Goal: Transaction & Acquisition: Purchase product/service

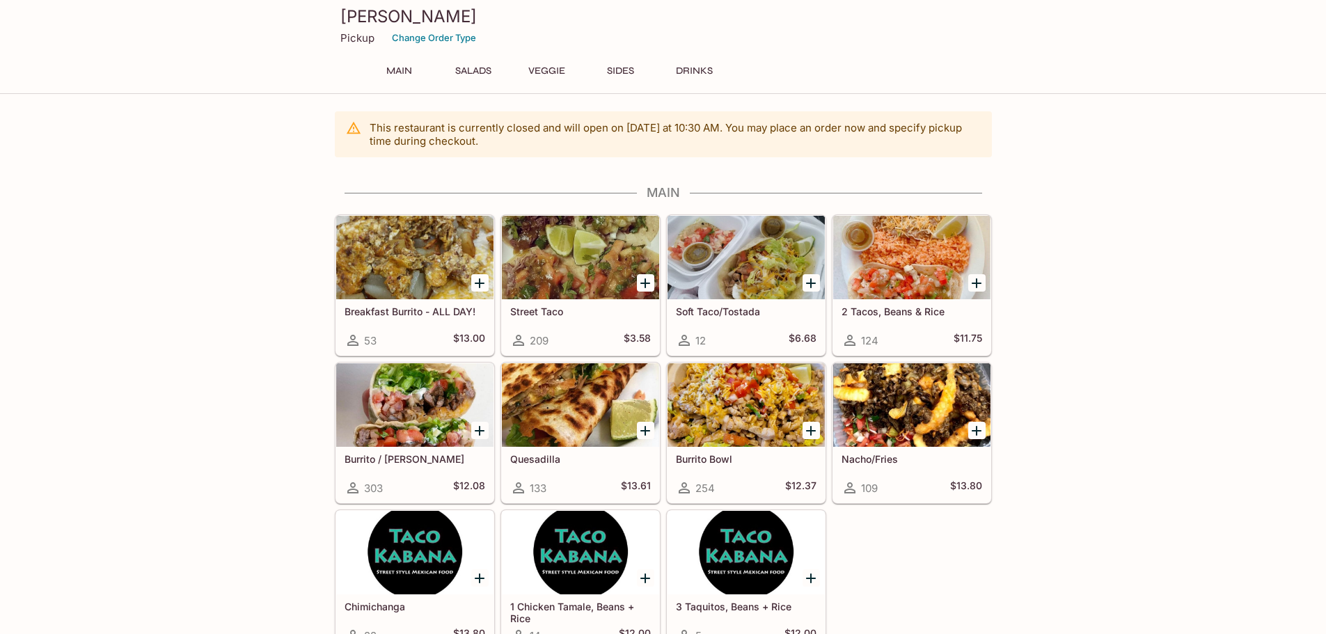
click at [596, 299] on div at bounding box center [580, 258] width 157 height 84
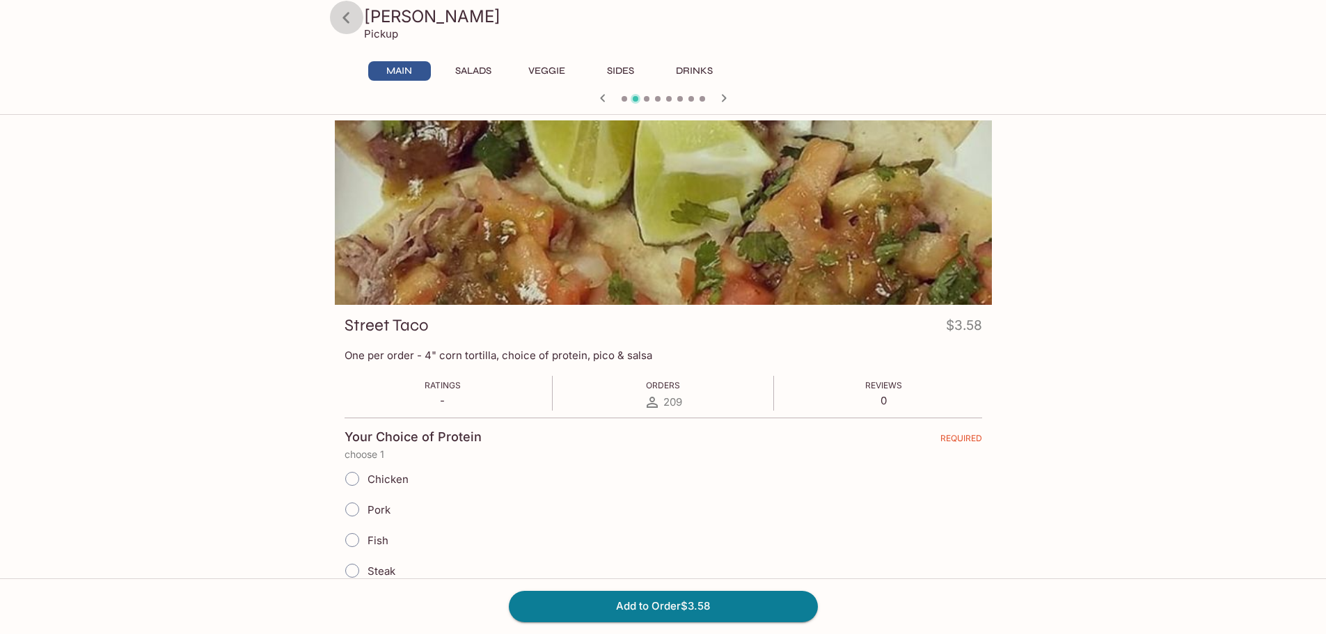
click at [349, 18] on icon at bounding box center [346, 18] width 24 height 24
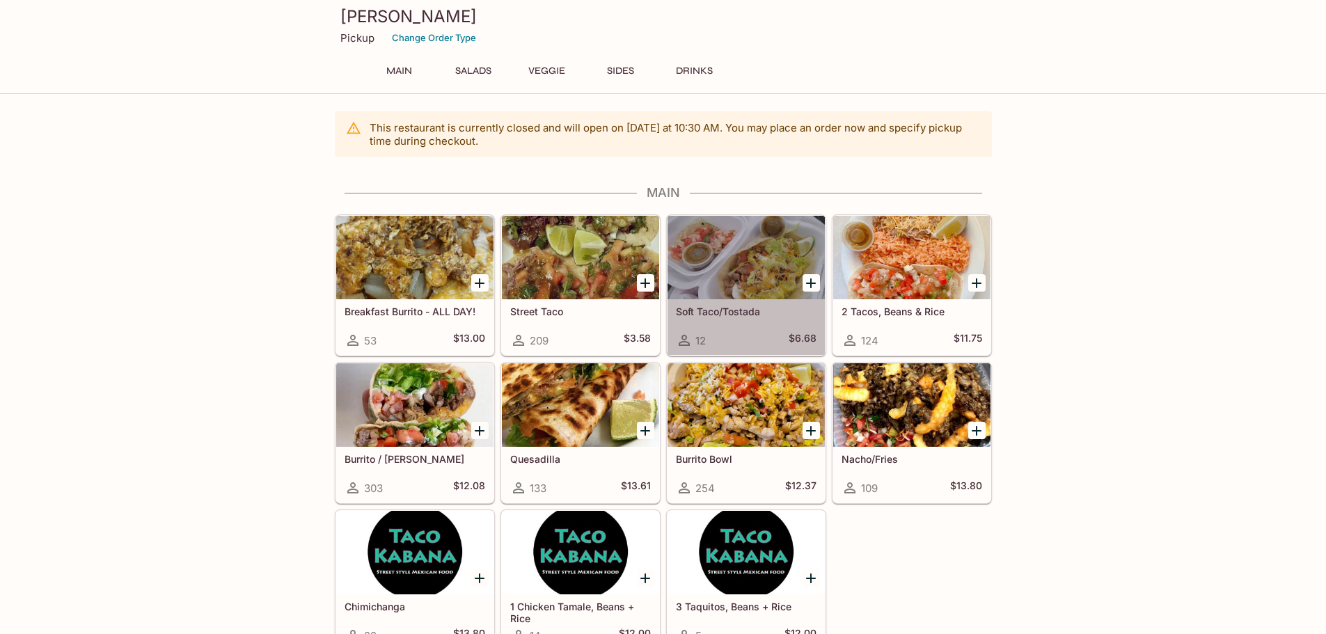
click at [727, 308] on h5 "Soft Taco/Tostada" at bounding box center [746, 311] width 141 height 12
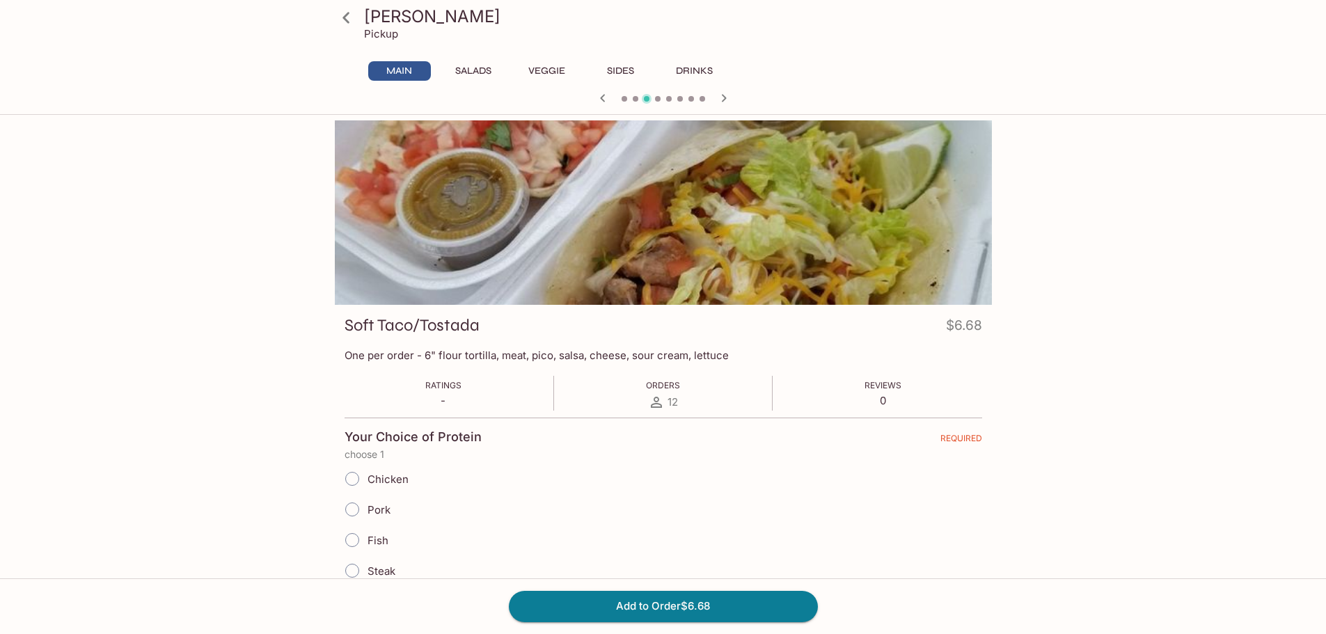
click at [343, 18] on icon at bounding box center [345, 17] width 7 height 11
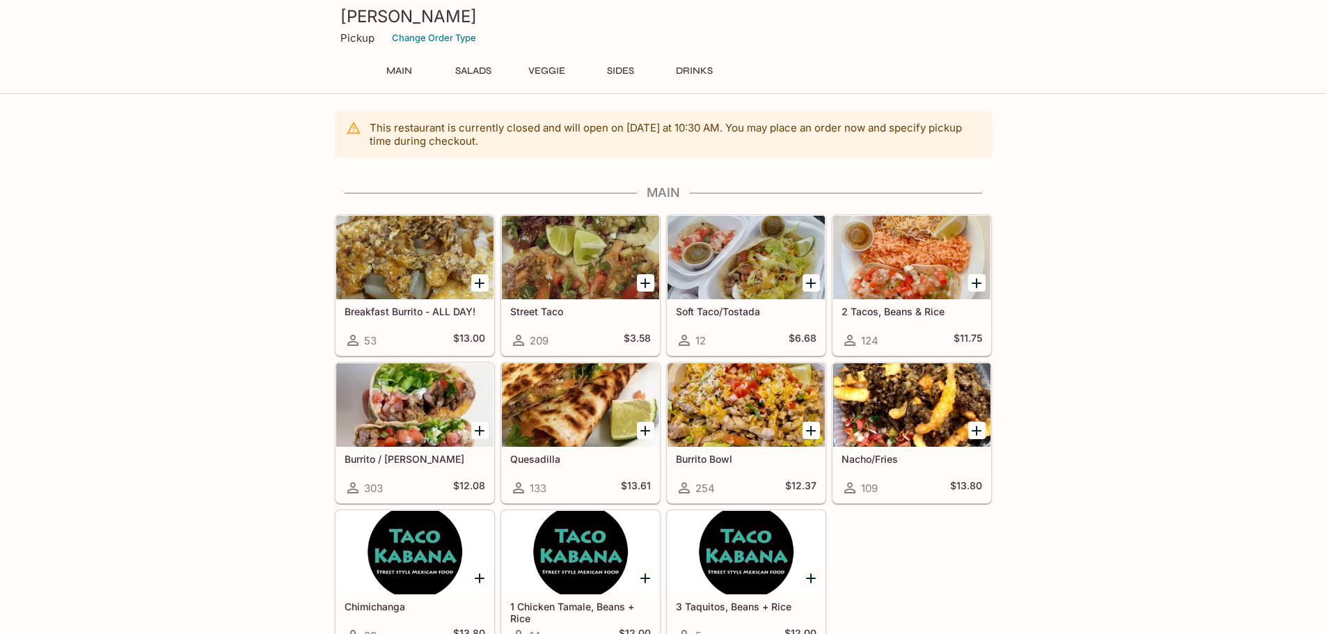
click at [560, 271] on div at bounding box center [580, 258] width 157 height 84
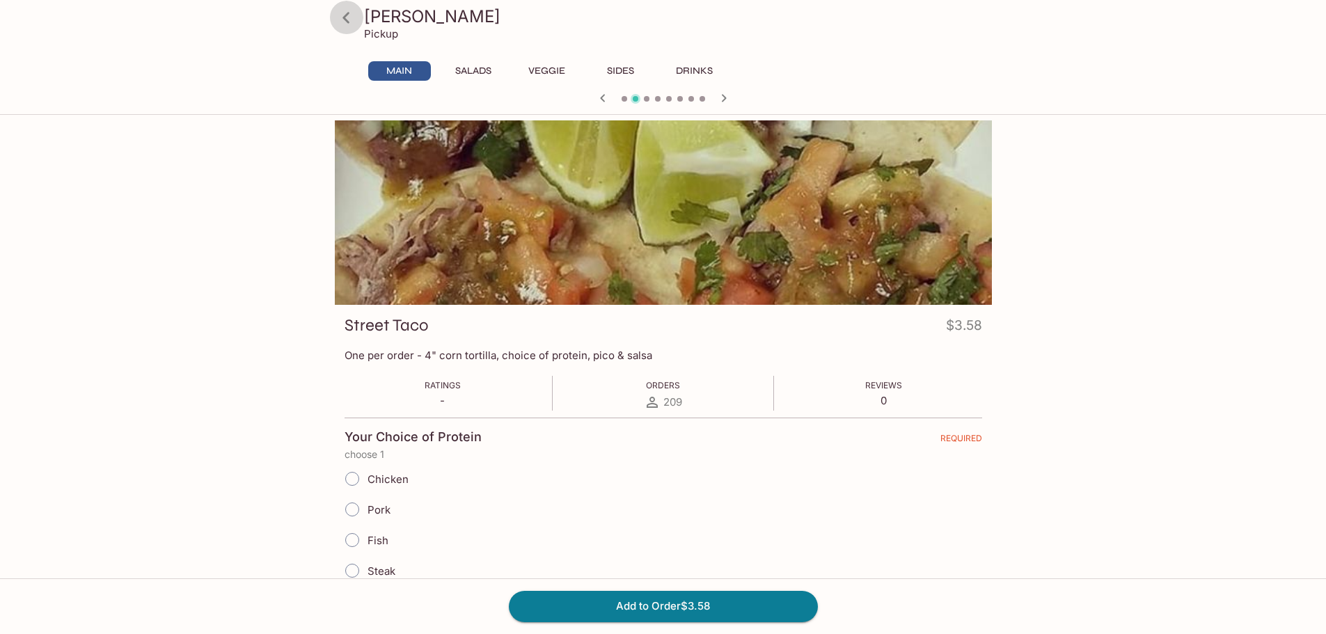
click at [360, 26] on link at bounding box center [346, 17] width 35 height 35
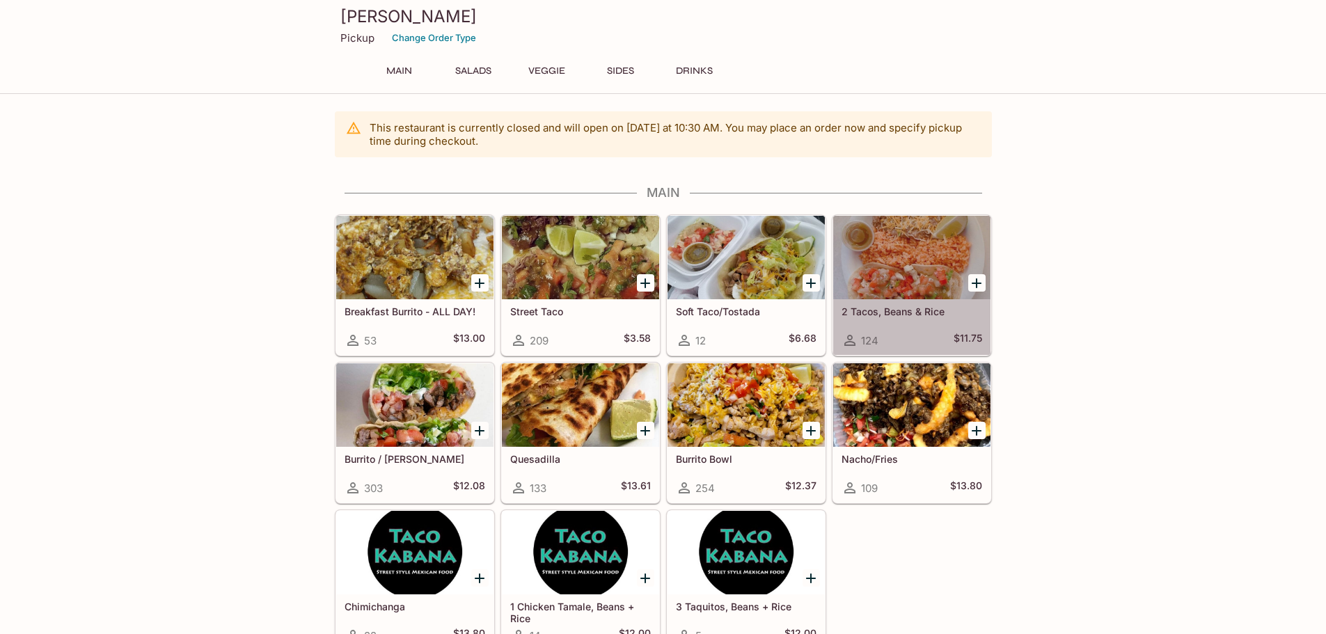
click at [908, 317] on div "2 Tacos, Beans & Rice 124 $11.75" at bounding box center [911, 327] width 157 height 56
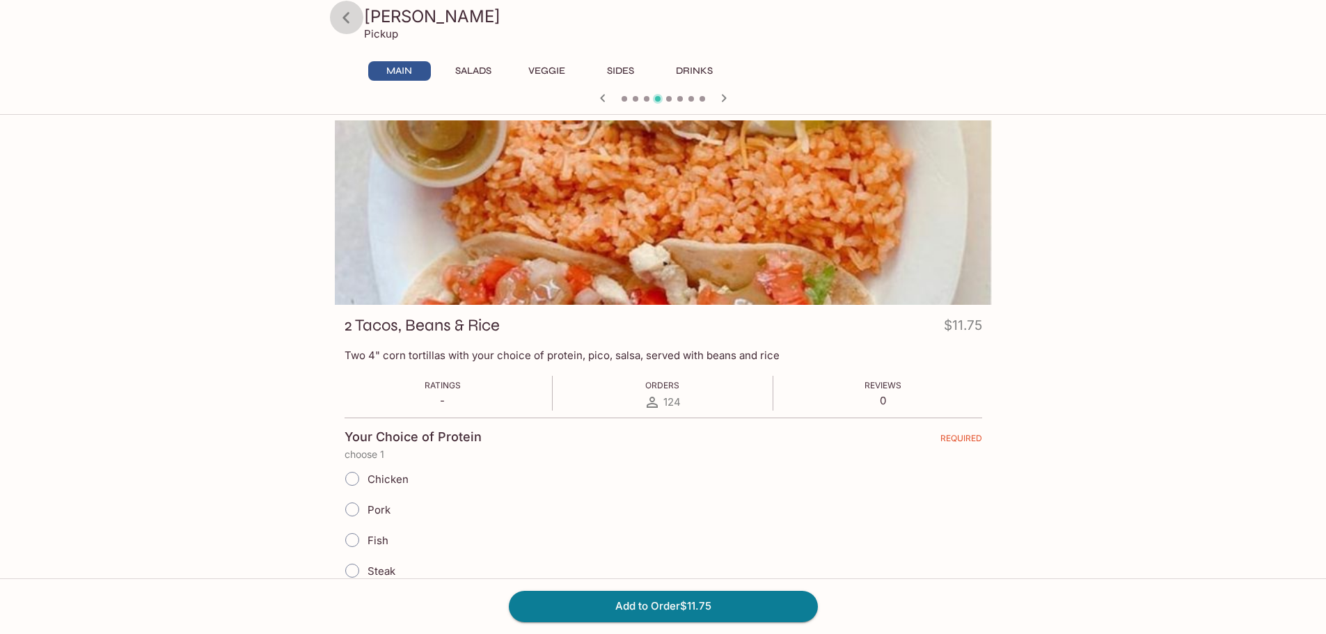
click at [355, 21] on icon at bounding box center [346, 18] width 24 height 24
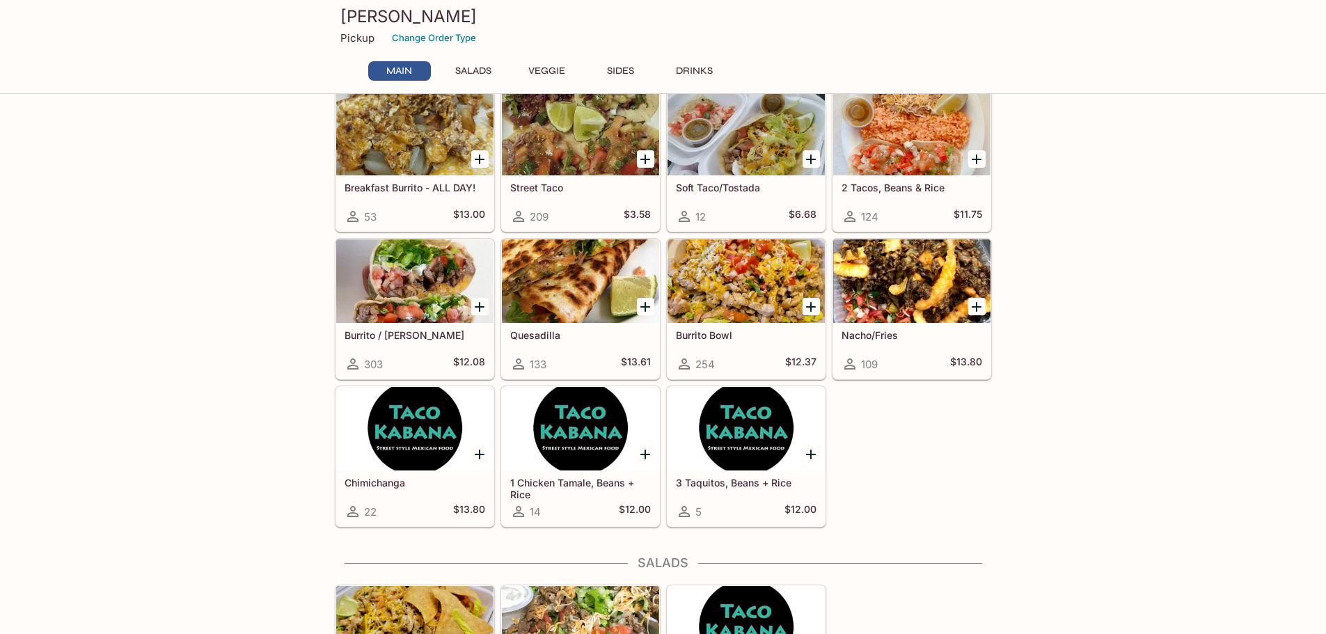
scroll to position [209, 0]
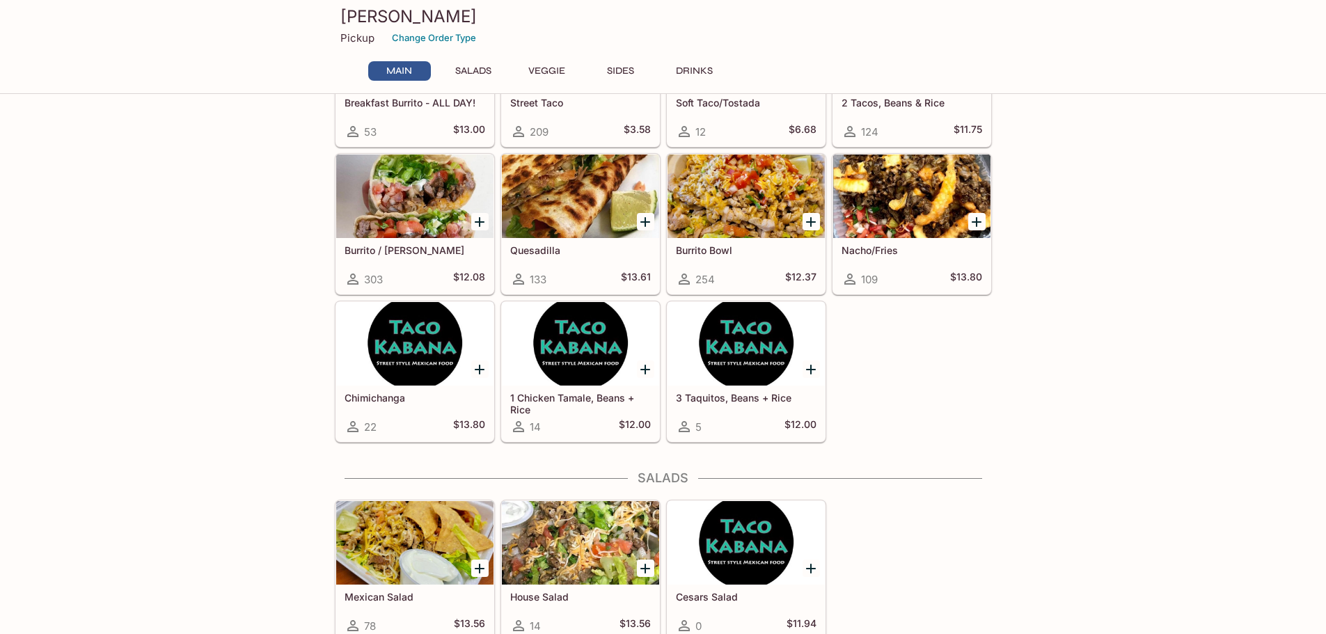
click at [747, 402] on h5 "3 Taquitos, Beans + Rice" at bounding box center [746, 398] width 141 height 12
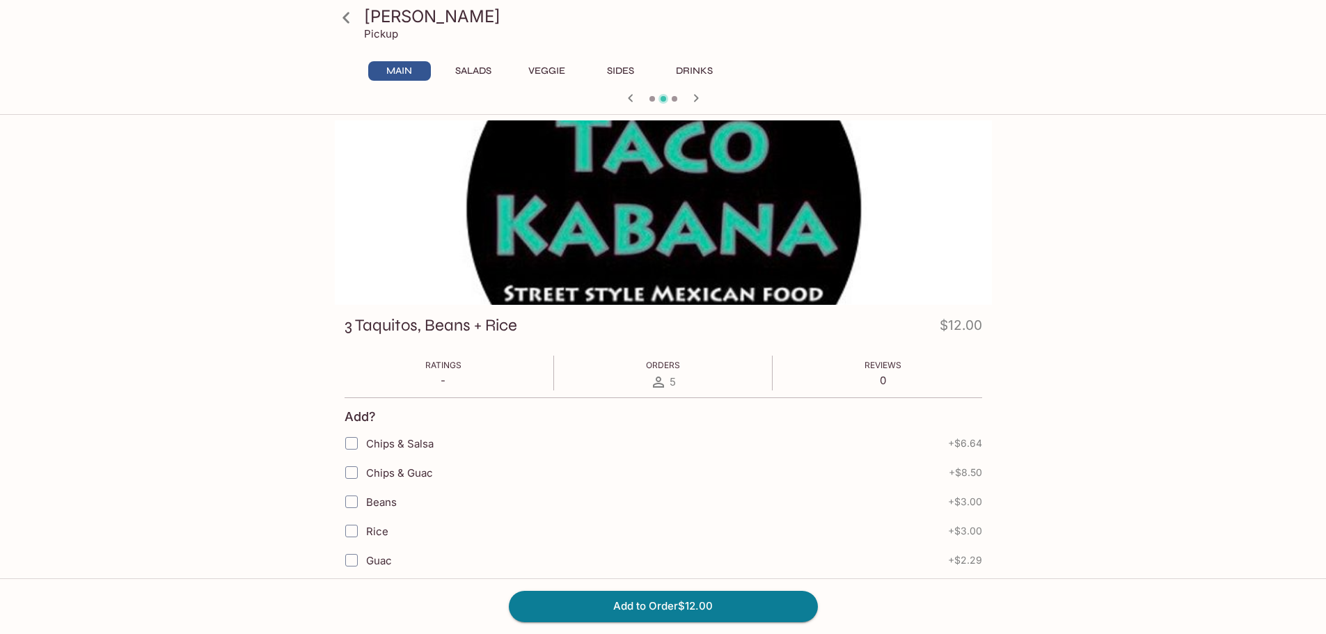
click at [346, 25] on icon at bounding box center [346, 18] width 24 height 24
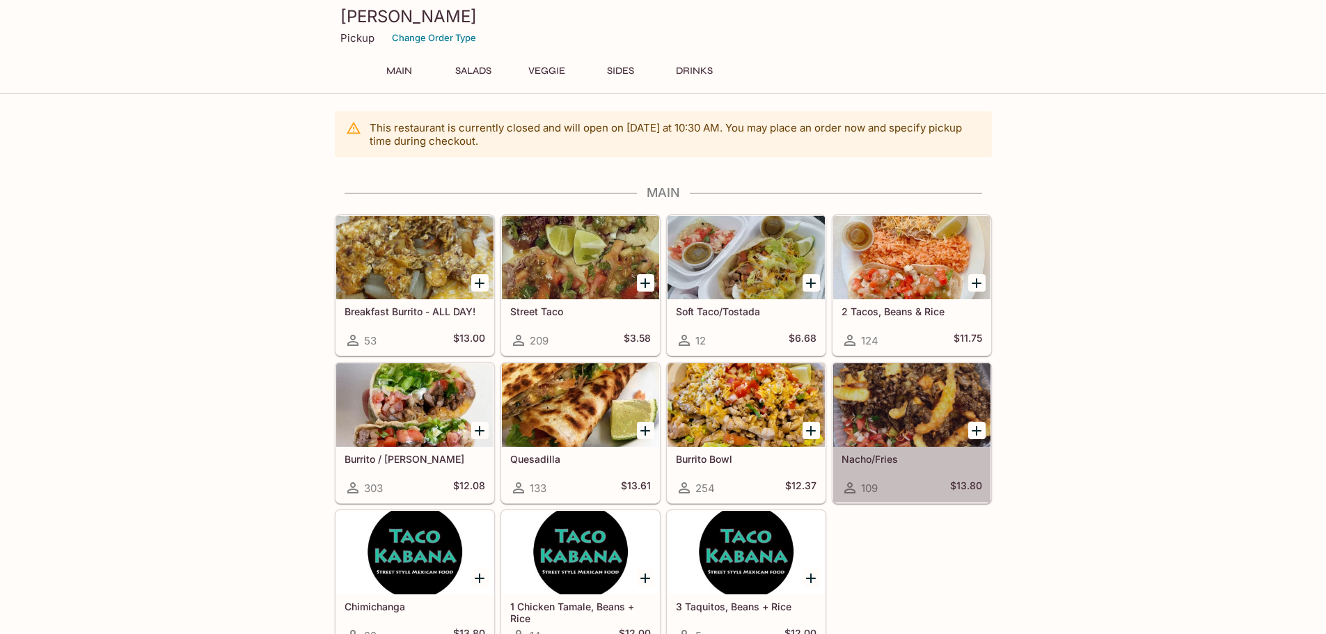
click at [882, 465] on div "Nacho/Fries 109 $13.80" at bounding box center [911, 475] width 157 height 56
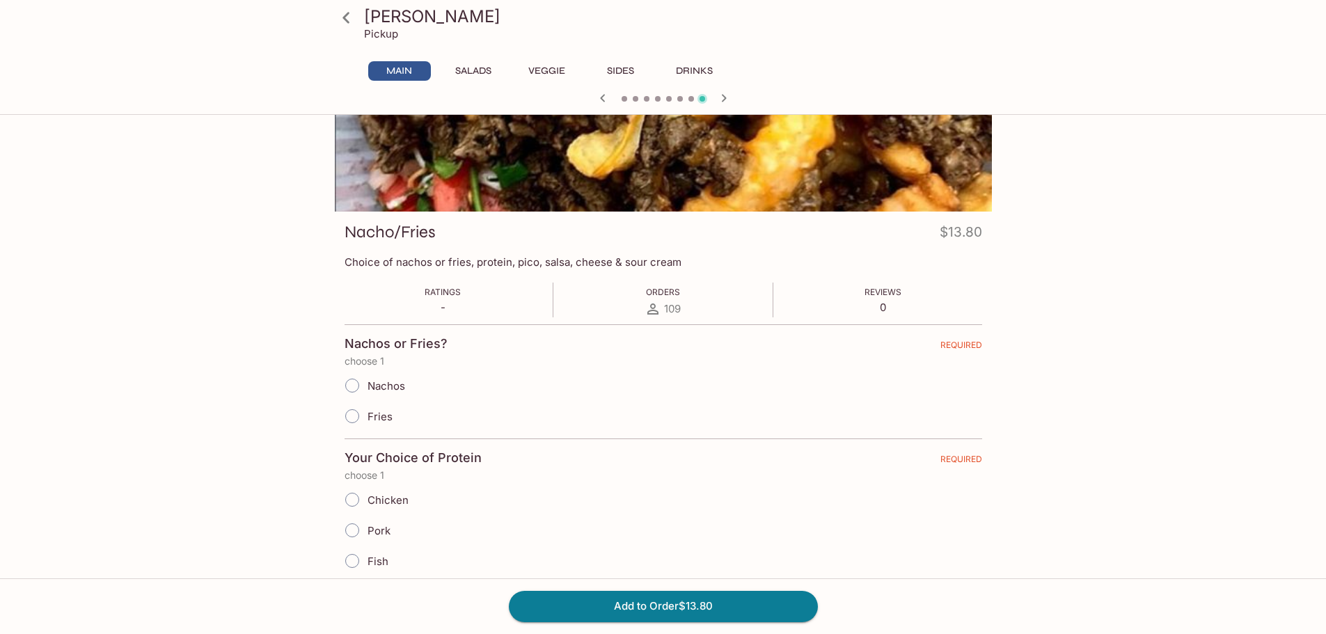
scroll to position [209, 0]
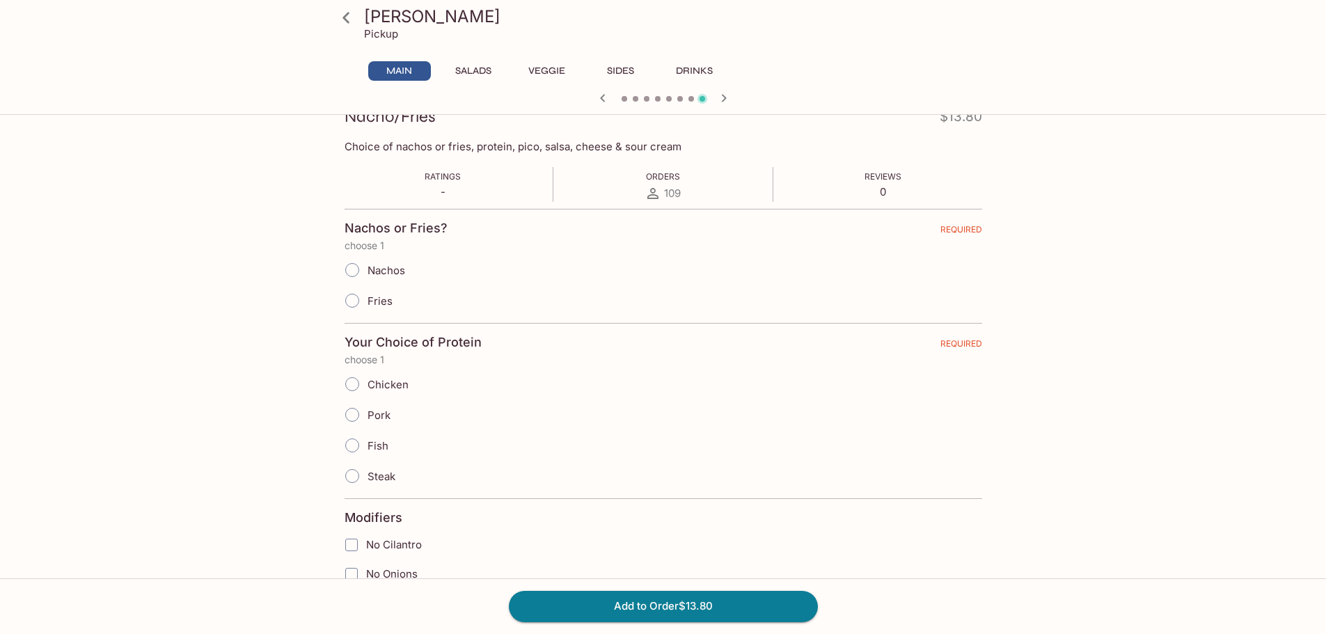
click at [376, 298] on span "Fries" at bounding box center [379, 300] width 25 height 13
click at [367, 298] on input "Fries" at bounding box center [351, 300] width 29 height 29
radio input "true"
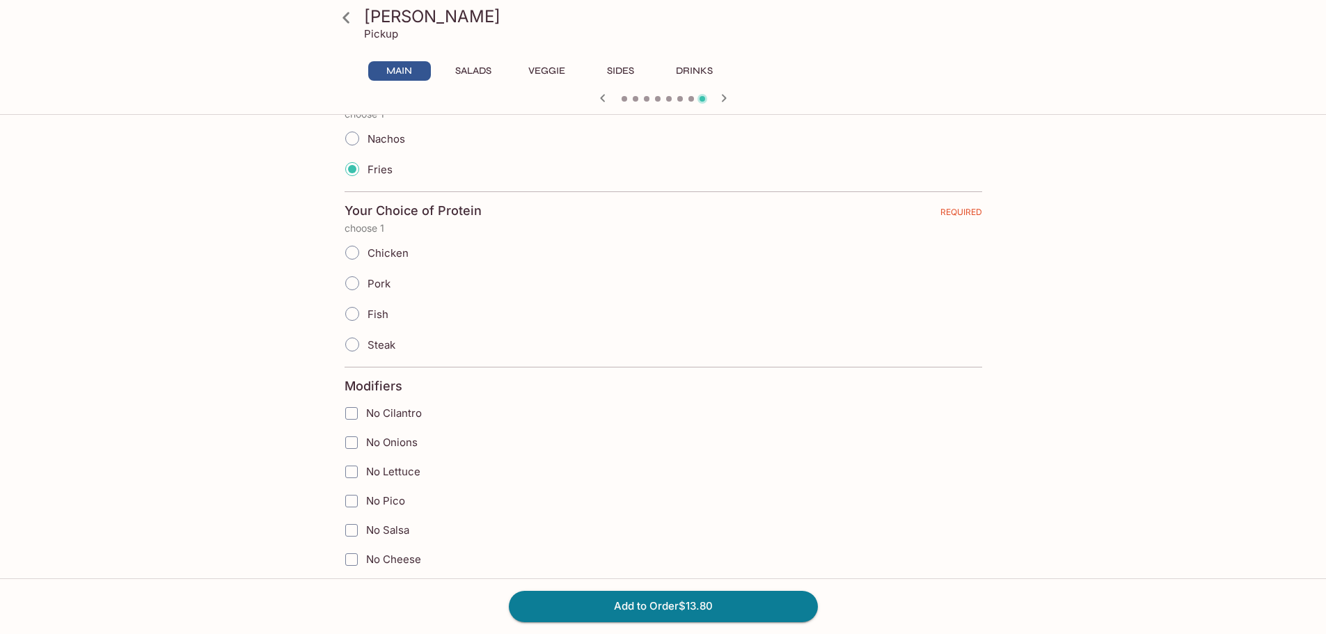
scroll to position [348, 0]
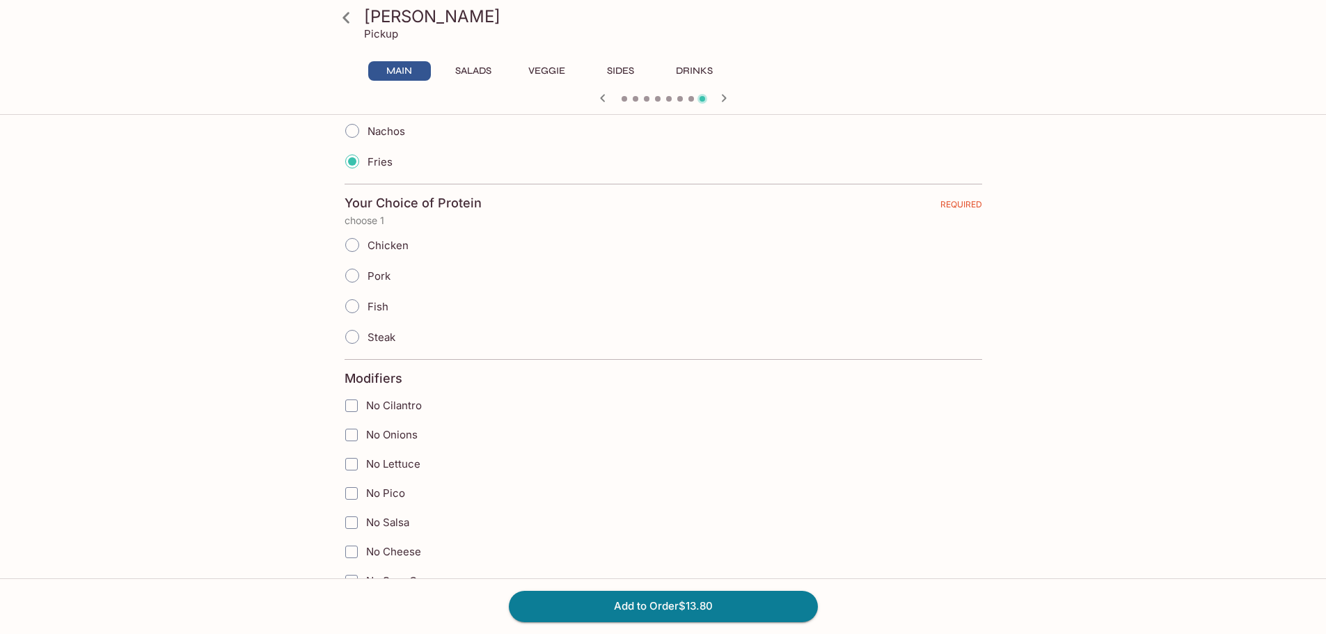
click at [381, 276] on span "Pork" at bounding box center [378, 275] width 23 height 13
click at [367, 276] on input "Pork" at bounding box center [351, 275] width 29 height 29
radio input "true"
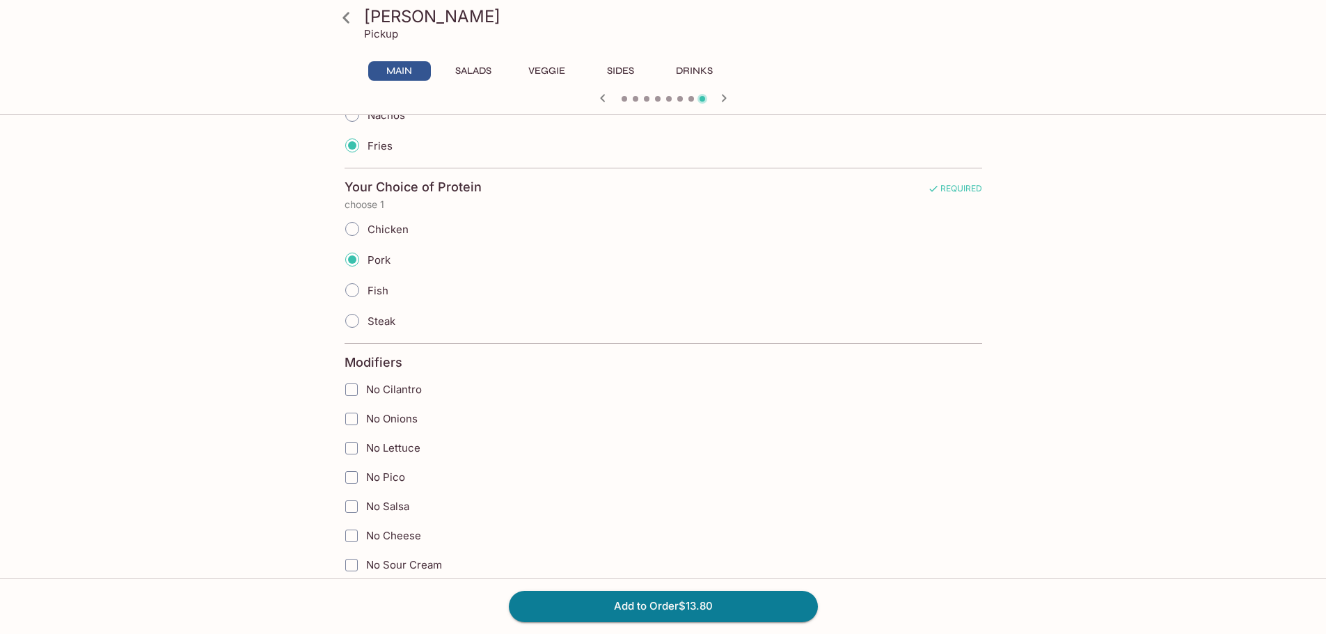
scroll to position [487, 0]
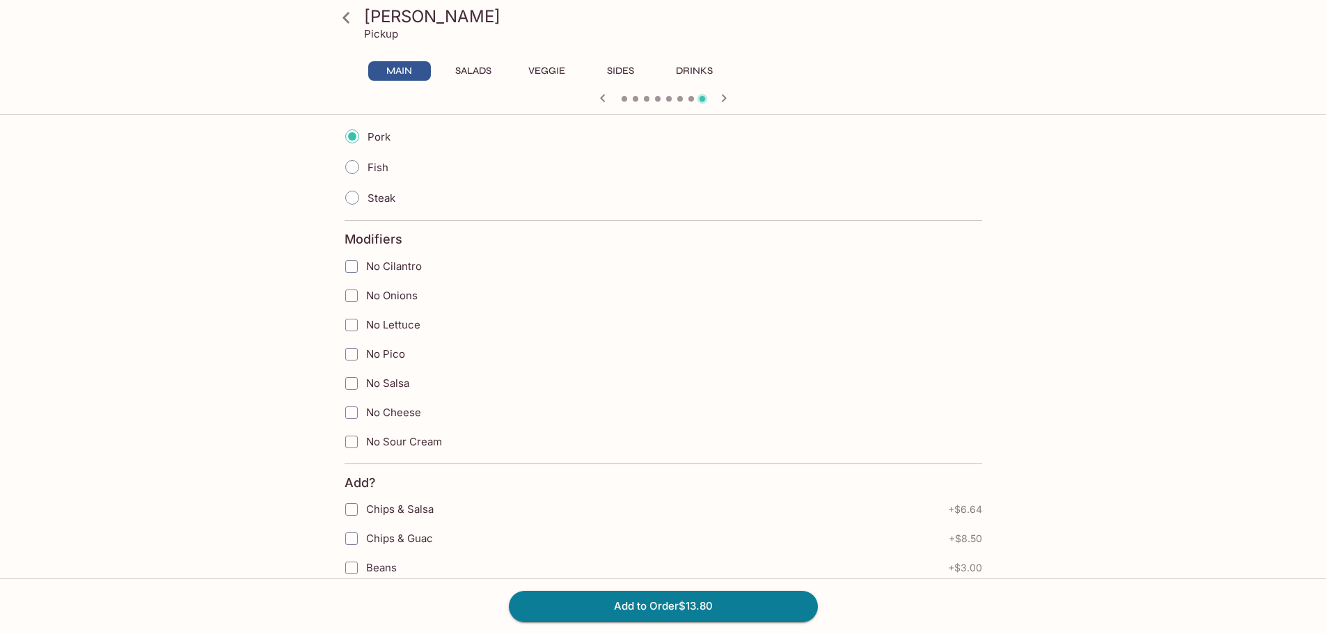
click at [384, 357] on span "No Pico" at bounding box center [385, 353] width 39 height 13
click at [365, 357] on input "No Pico" at bounding box center [351, 354] width 28 height 28
checkbox input "true"
click at [402, 388] on span "No Salsa" at bounding box center [387, 382] width 43 height 13
click at [365, 388] on input "No Salsa" at bounding box center [351, 384] width 28 height 28
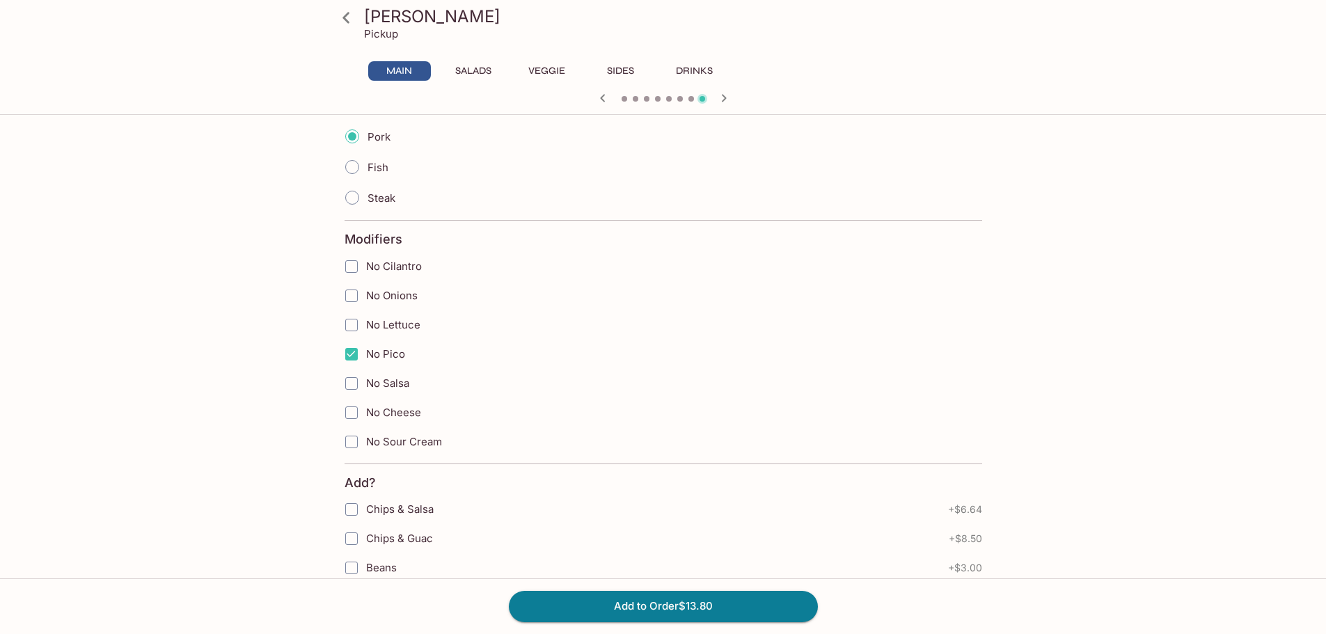
checkbox input "true"
click at [407, 448] on span "No Sour Cream" at bounding box center [404, 441] width 76 height 13
click at [365, 448] on input "No Sour Cream" at bounding box center [351, 442] width 28 height 28
checkbox input "true"
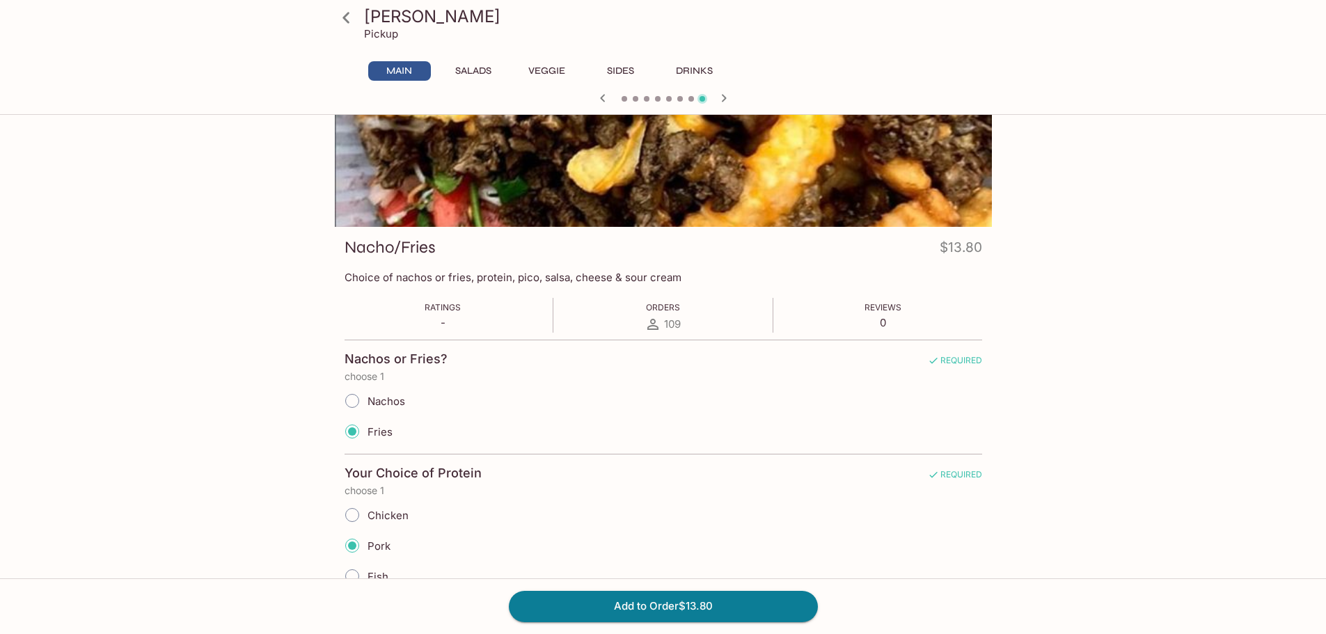
scroll to position [0, 0]
